Goal: Transaction & Acquisition: Book appointment/travel/reservation

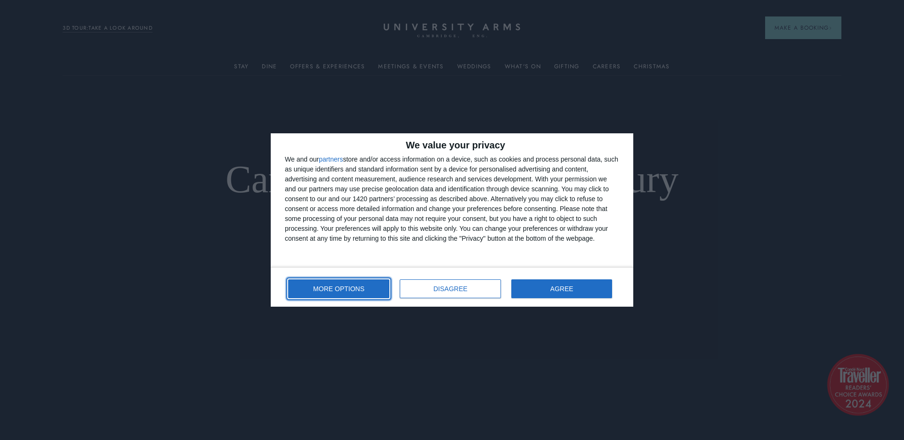
click at [342, 289] on span "MORE OPTIONS" at bounding box center [338, 288] width 51 height 7
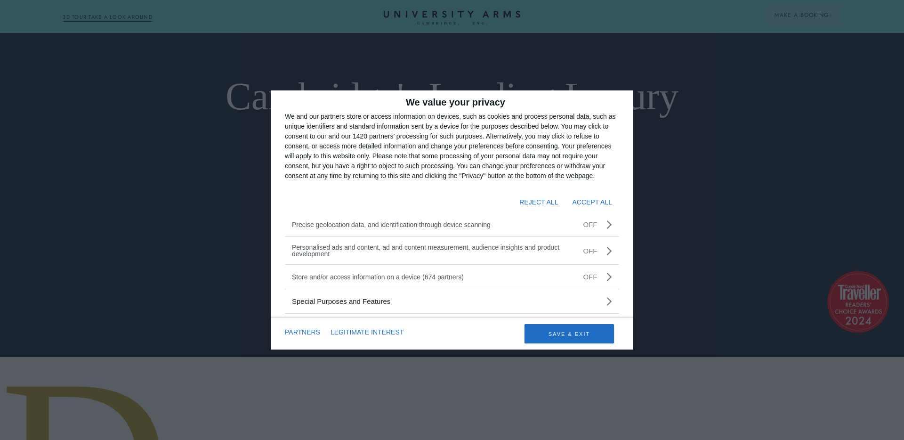
scroll to position [81, 0]
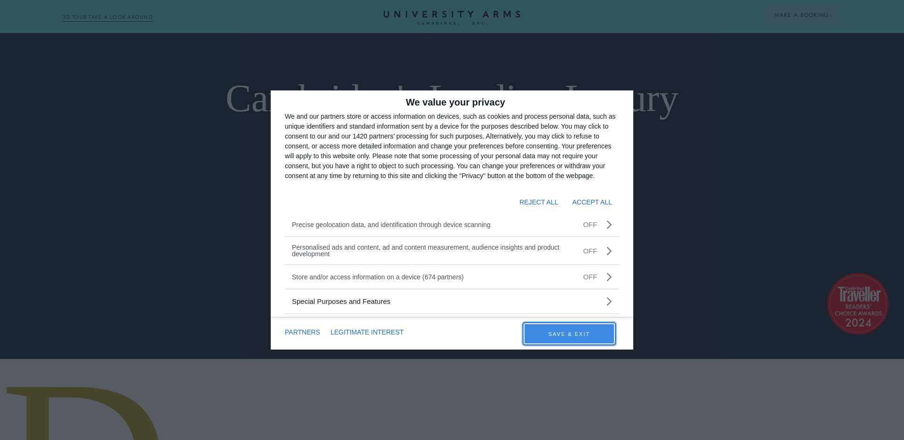
click at [572, 334] on button "SAVE & EXIT" at bounding box center [570, 333] width 90 height 19
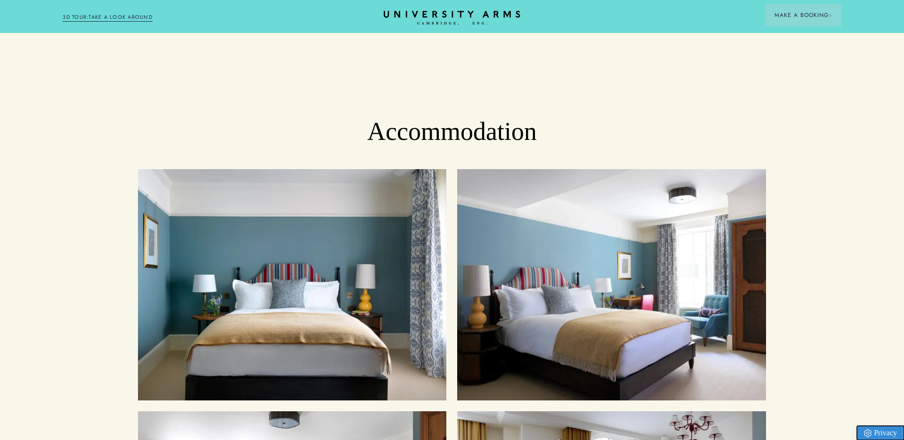
scroll to position [950, 0]
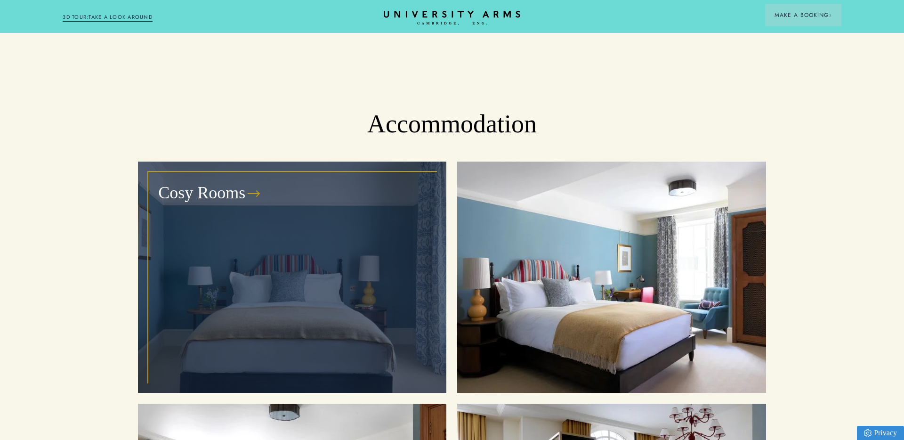
click at [297, 274] on div "Cosy Rooms" at bounding box center [292, 277] width 287 height 210
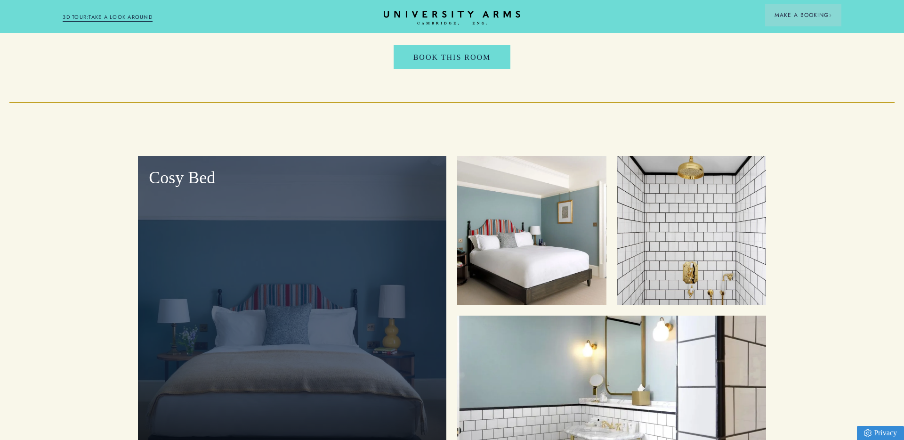
scroll to position [1042, 0]
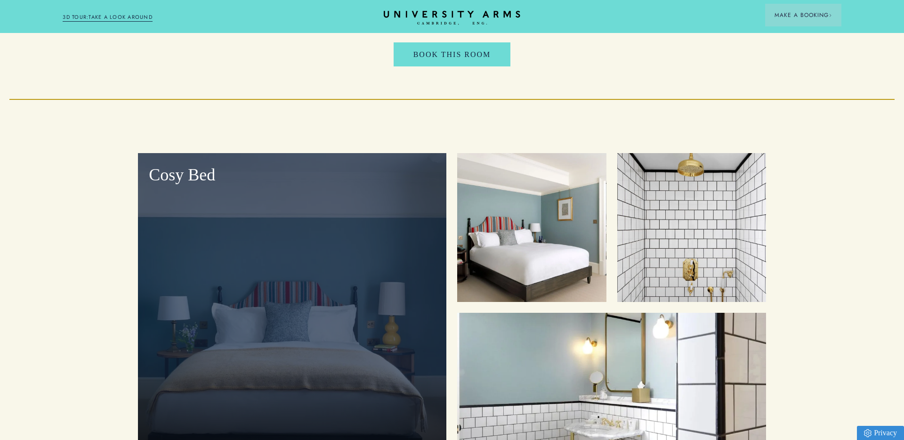
click at [313, 250] on div "Cosy Bed" at bounding box center [292, 310] width 309 height 314
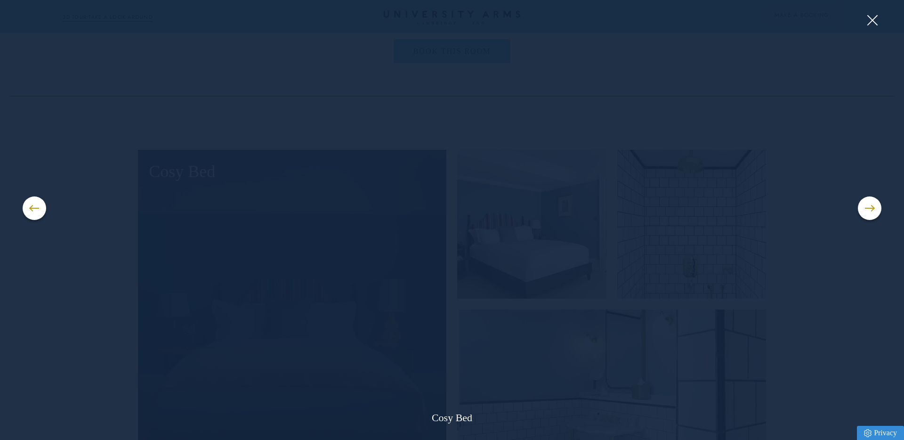
scroll to position [1046, 0]
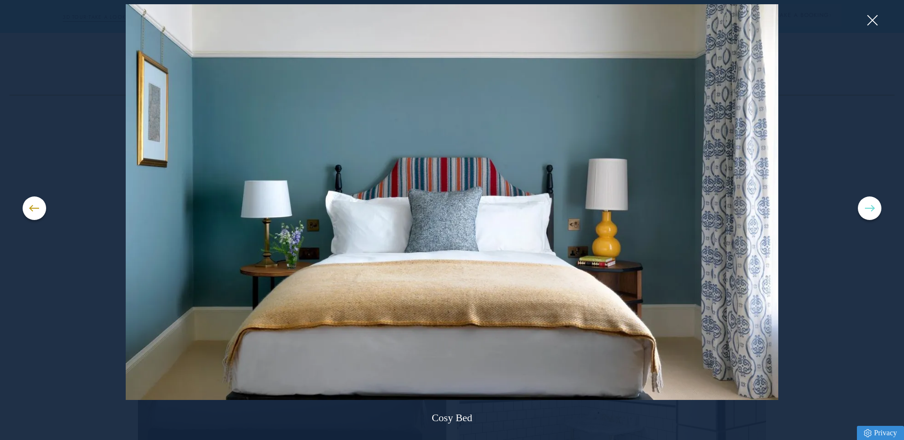
click at [876, 207] on button at bounding box center [870, 208] width 24 height 24
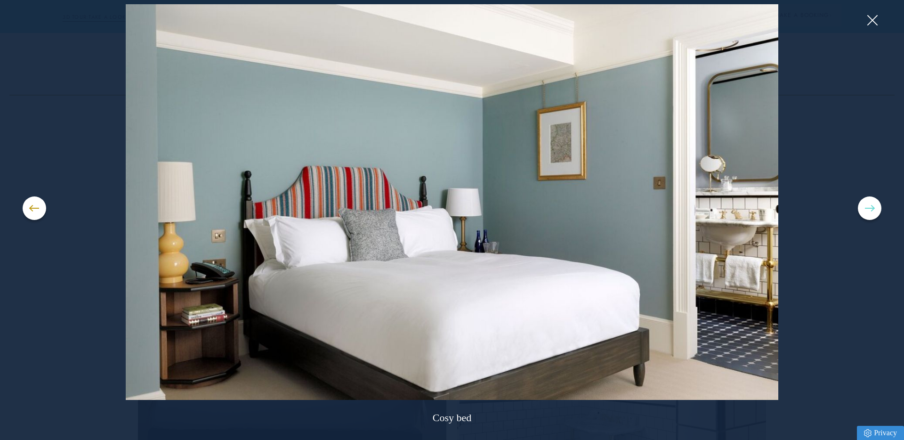
click at [876, 207] on button at bounding box center [870, 208] width 24 height 24
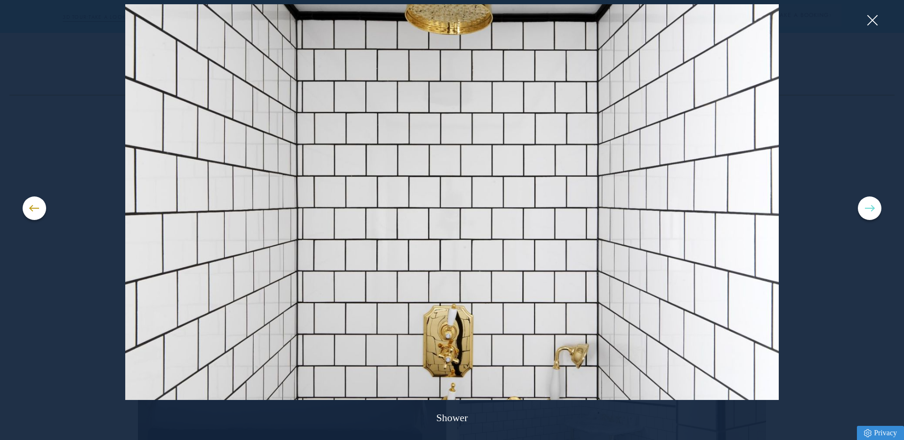
click at [876, 207] on button at bounding box center [870, 208] width 24 height 24
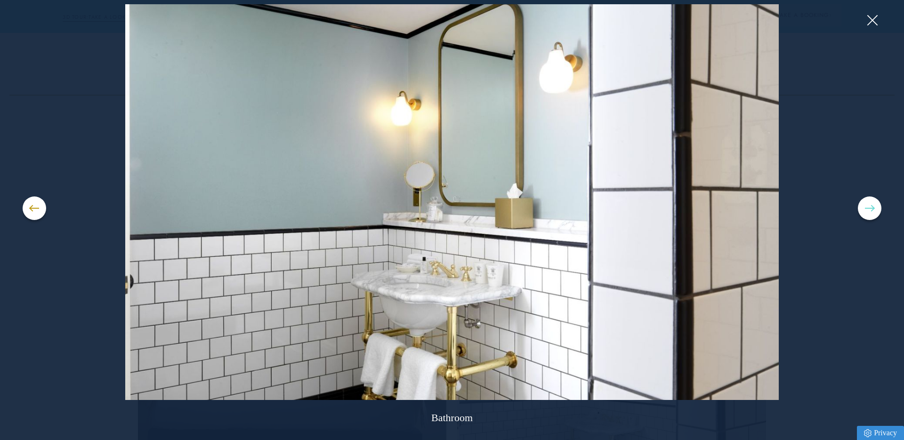
click at [876, 207] on button at bounding box center [870, 208] width 24 height 24
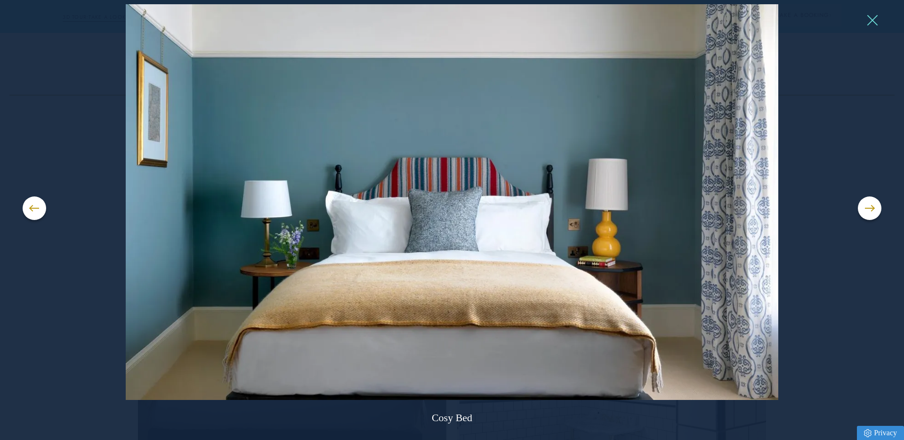
click at [871, 21] on button at bounding box center [872, 20] width 14 height 14
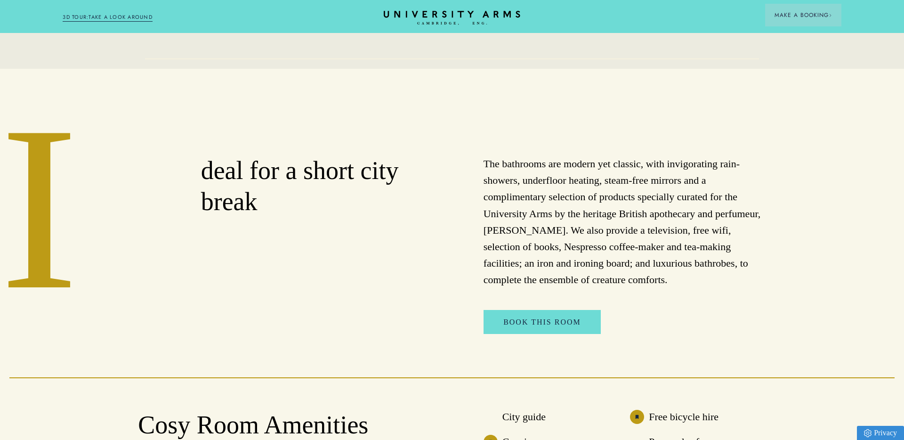
scroll to position [0, 0]
